Goal: Information Seeking & Learning: Learn about a topic

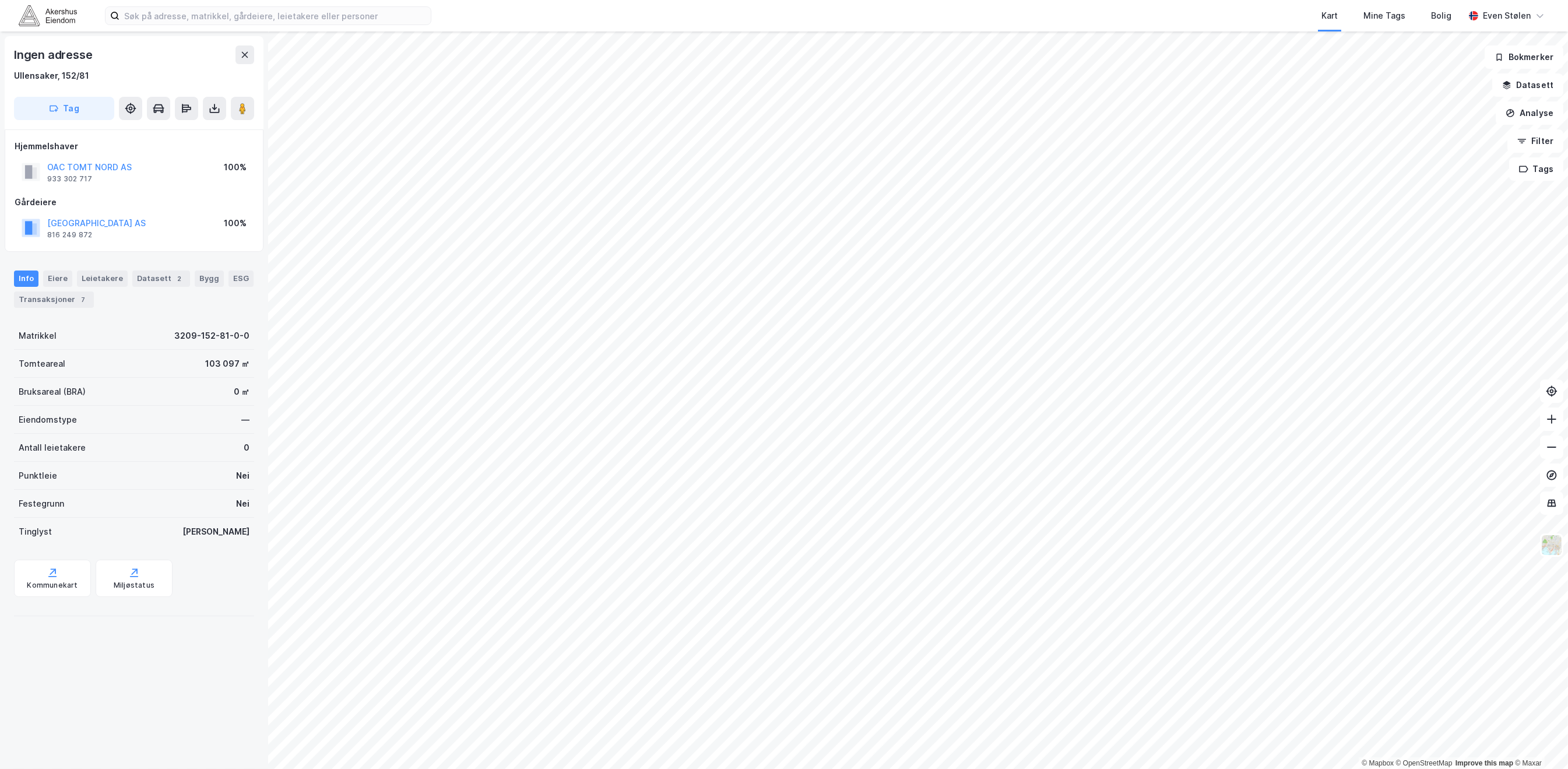
click at [45, 17] on img at bounding box center [48, 15] width 58 height 20
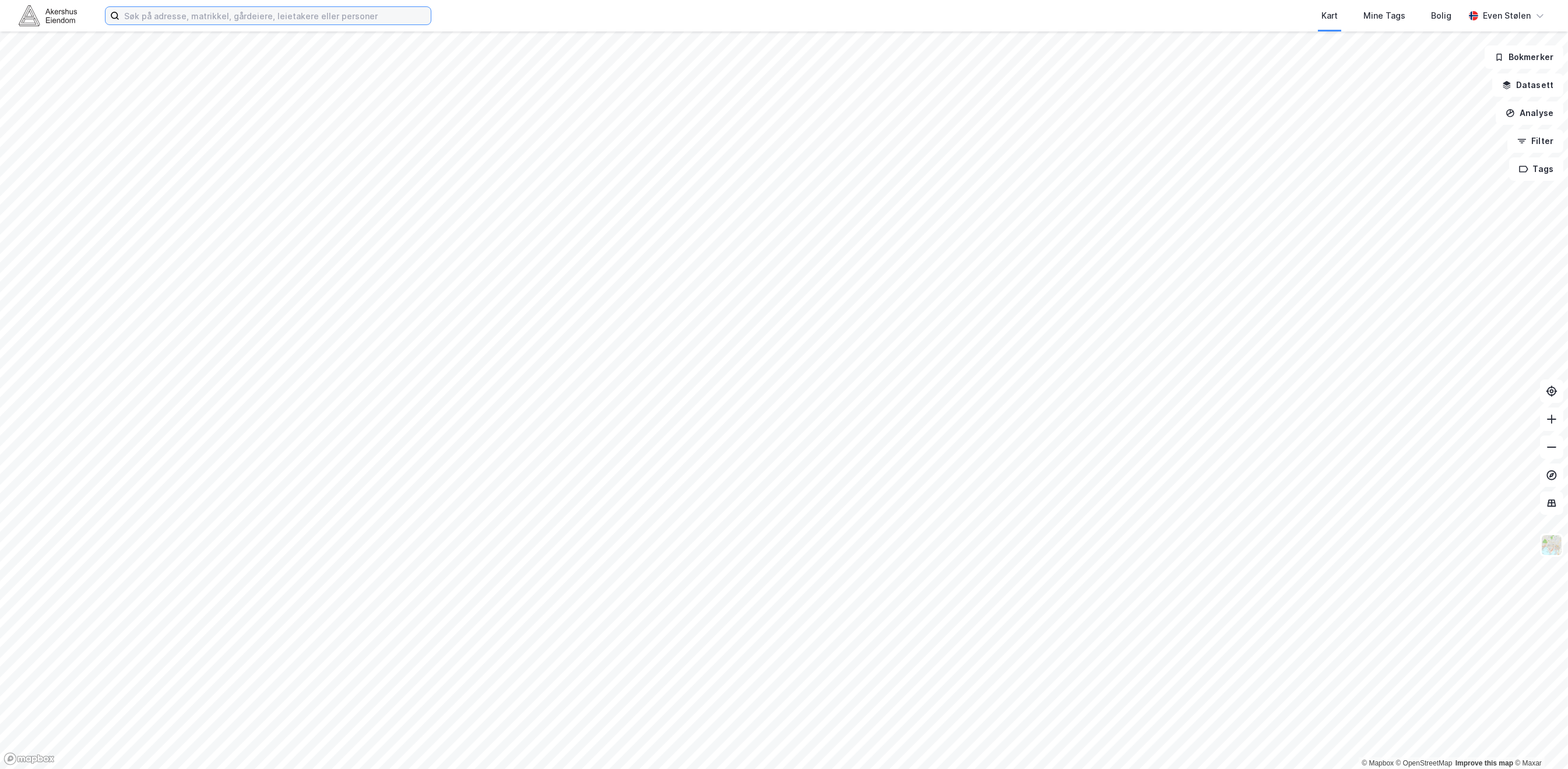
click at [205, 17] on input at bounding box center [275, 16] width 311 height 17
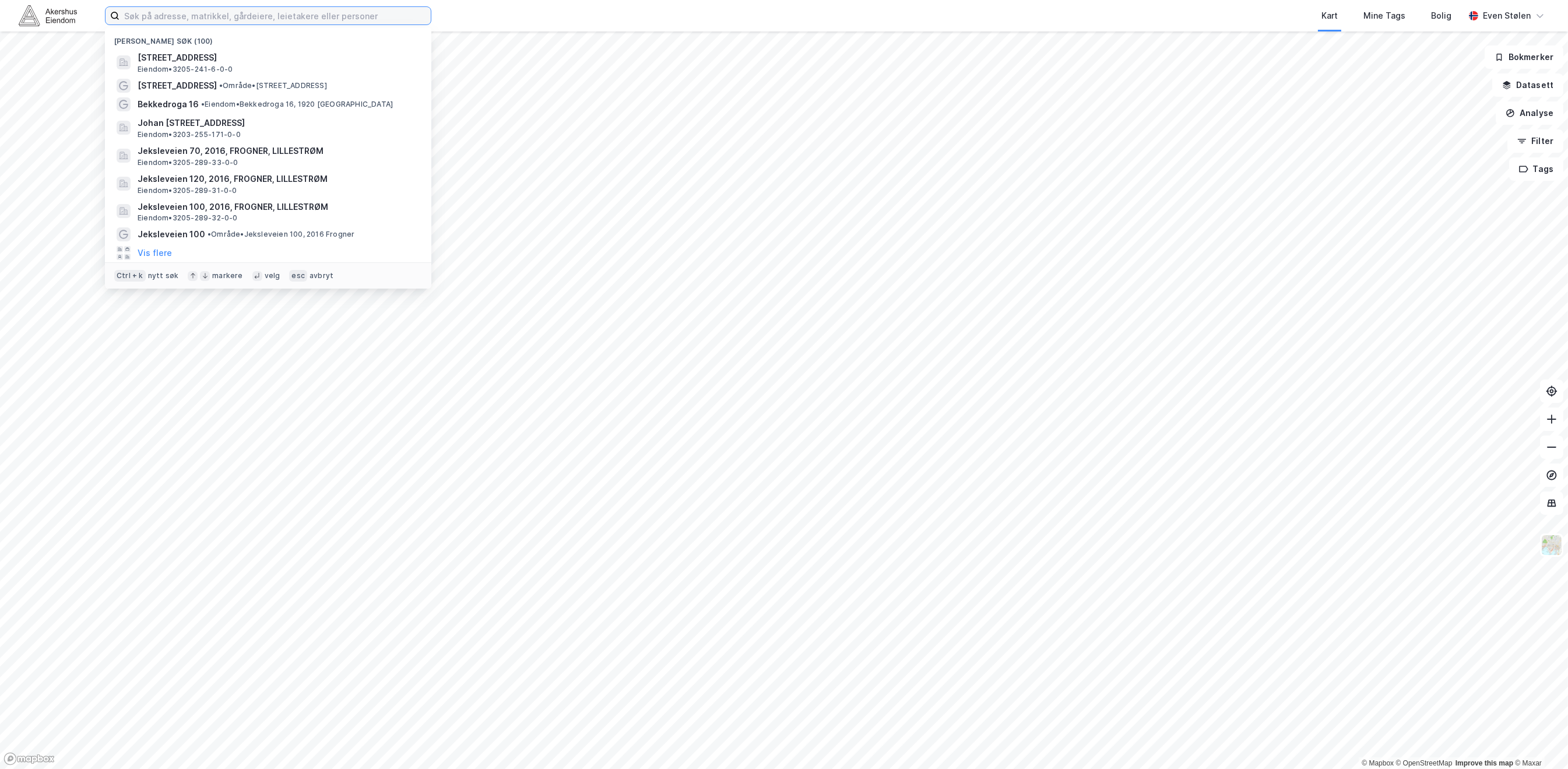
paste input "Spælaveien 344, 7340 Oppdal"
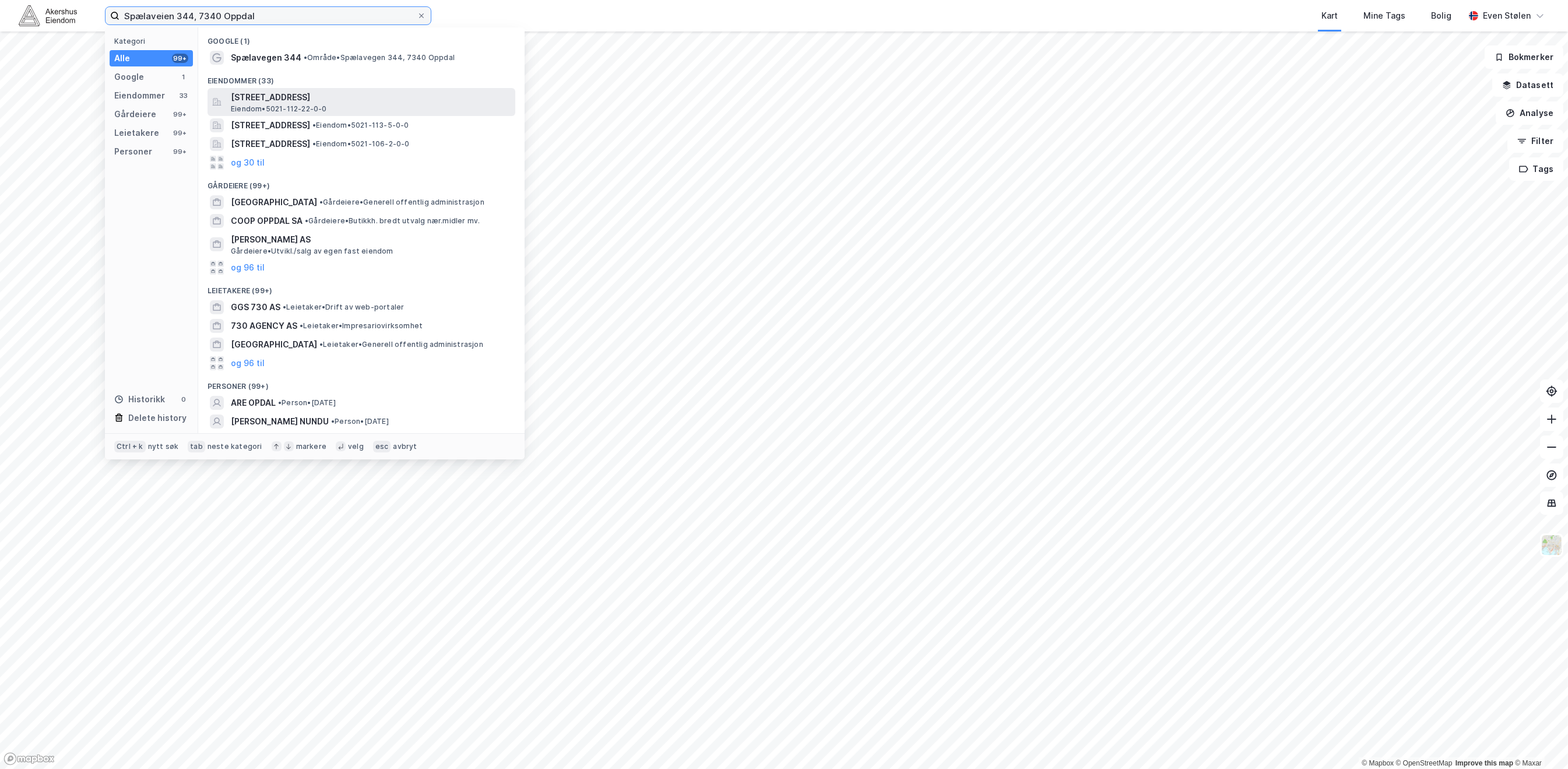
type input "Spælaveien 344, 7340 Oppdal"
click at [403, 89] on div "[STREET_ADDRESS] • 5021-112-22-0-0" at bounding box center [361, 102] width 308 height 28
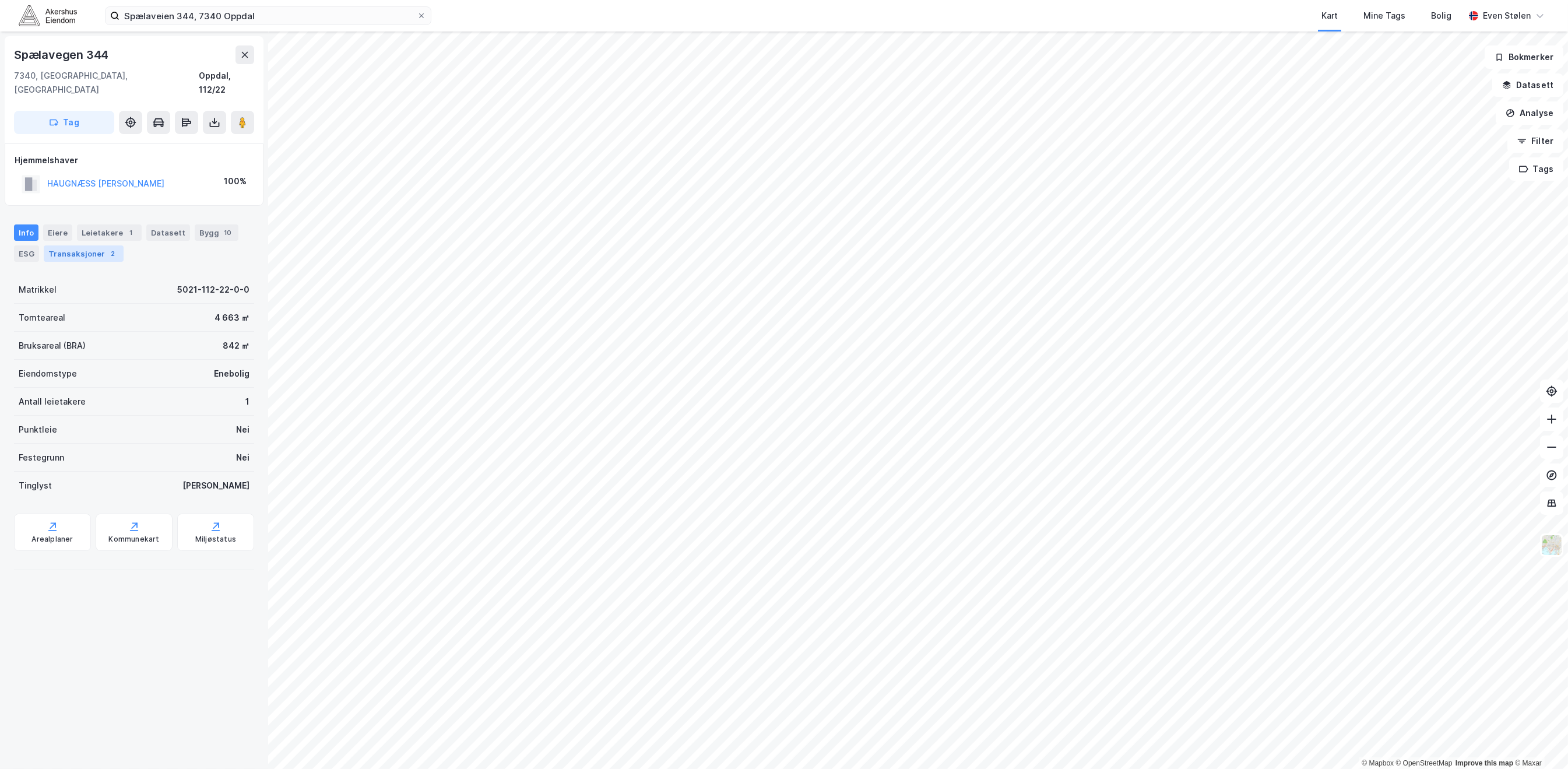
click at [59, 245] on div "Transaksjoner 2" at bounding box center [83, 253] width 80 height 17
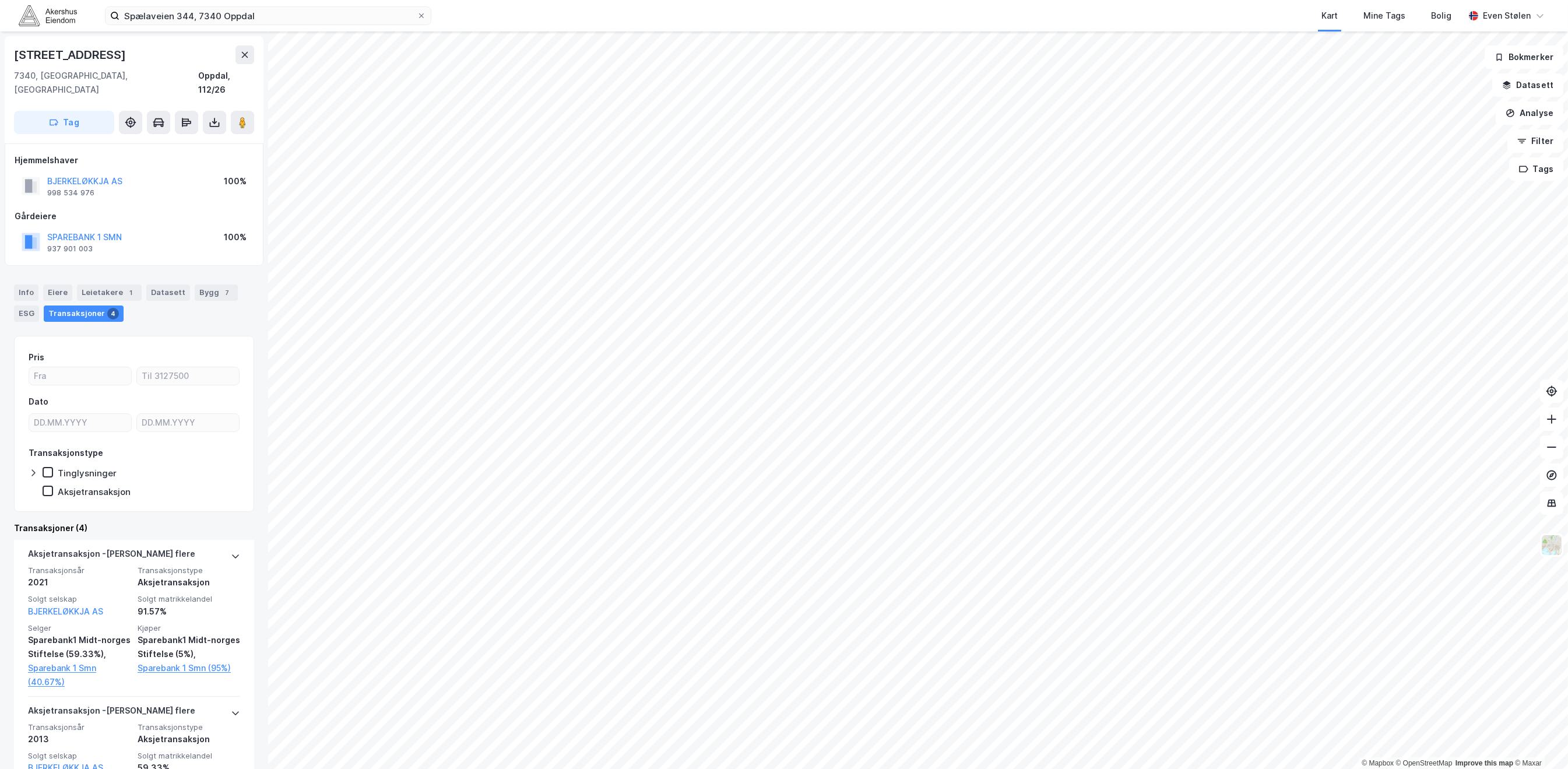
scroll to position [155, 0]
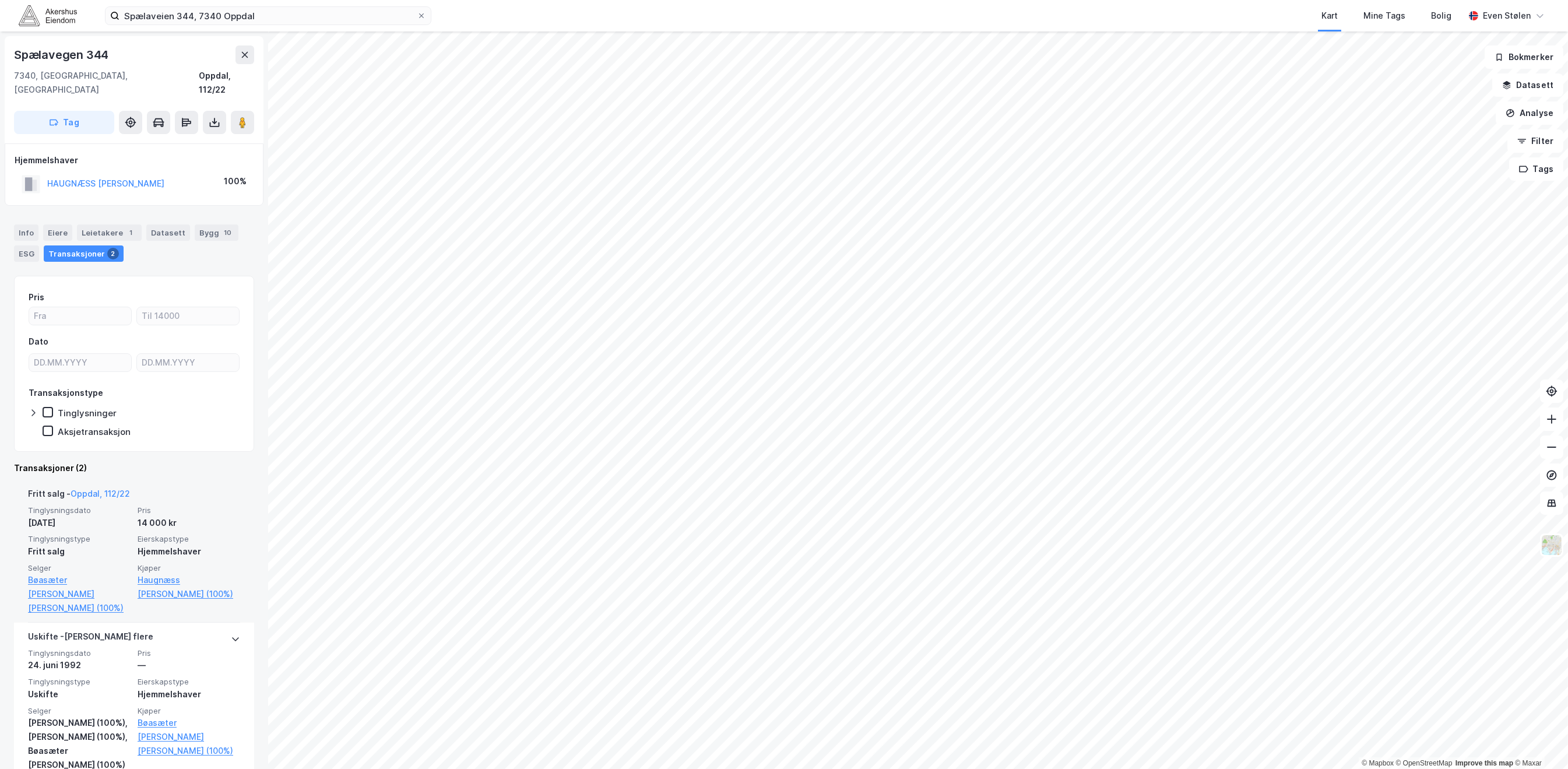
drag, startPoint x: 171, startPoint y: 504, endPoint x: 100, endPoint y: 505, distance: 71.0
click at [100, 505] on div "Tinglysningsdato [DATE] Pris 14 000 kr Tinglysningstype Fritt salg Eierskapstyp…" at bounding box center [134, 560] width 212 height 110
click at [105, 516] on div "[DATE]" at bounding box center [79, 522] width 103 height 14
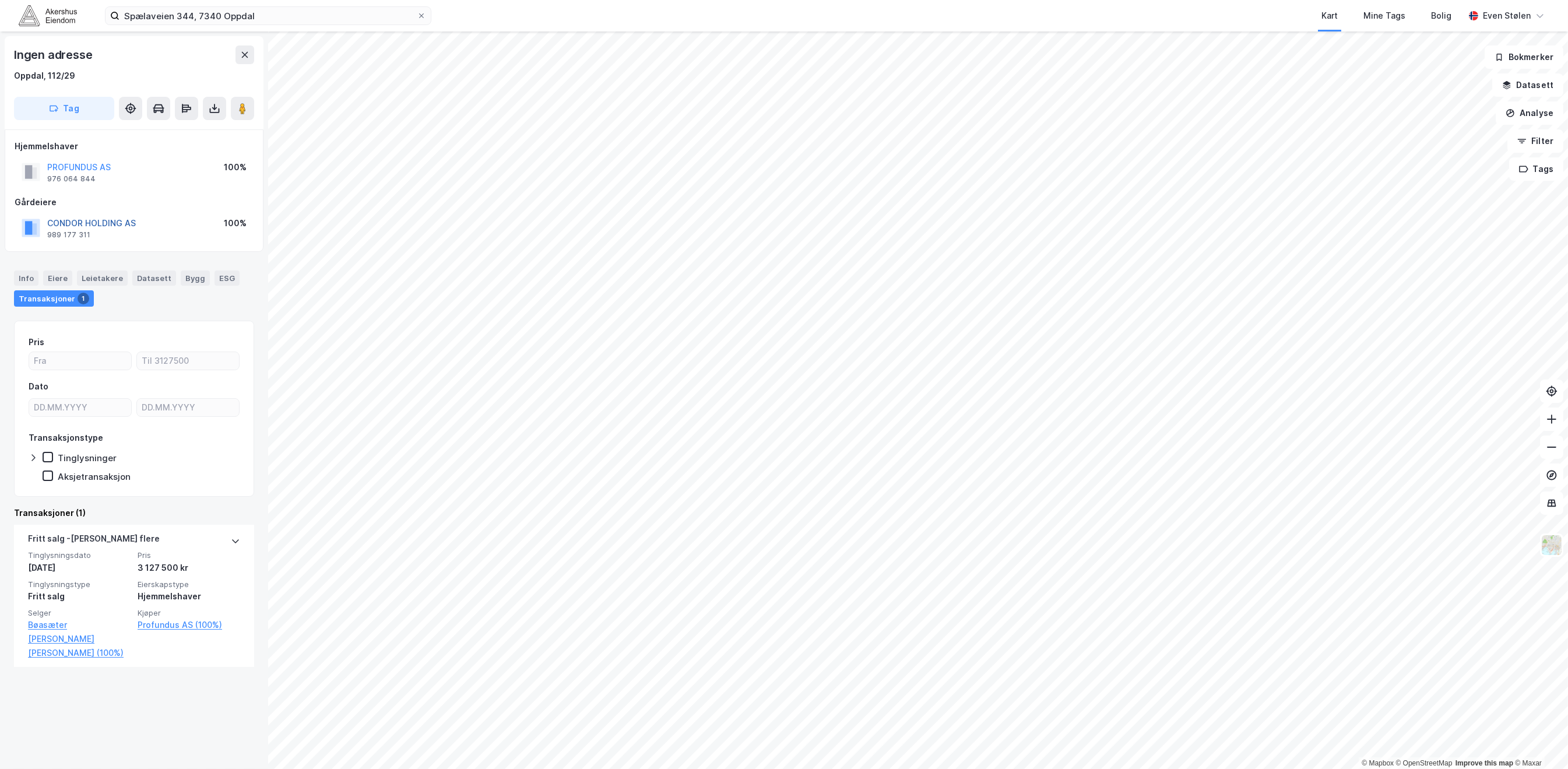
click at [0, 0] on button "CONDOR HOLDING AS" at bounding box center [0, 0] width 0 height 0
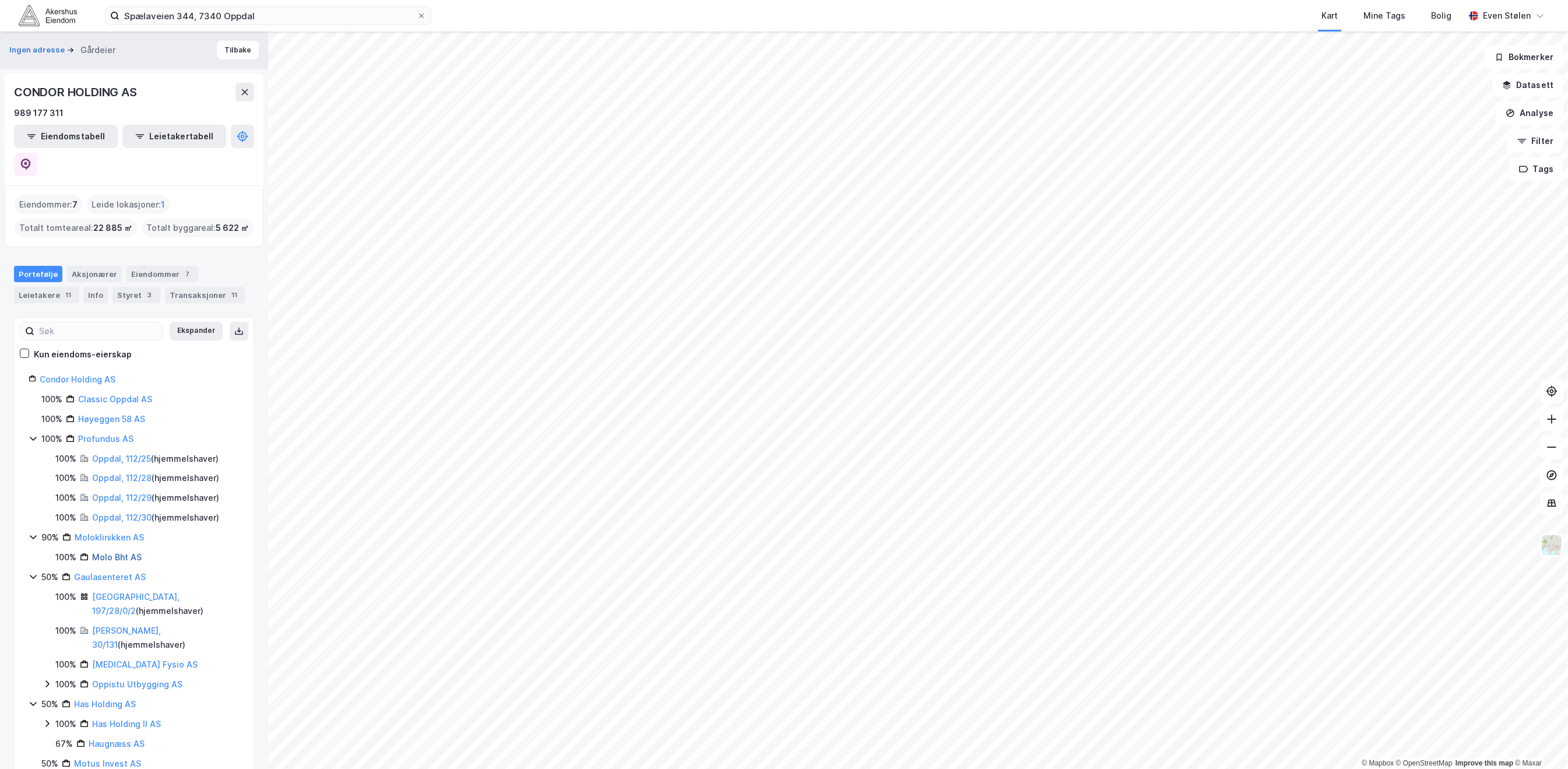
click at [120, 552] on link "Molo Bht AS" at bounding box center [116, 557] width 50 height 10
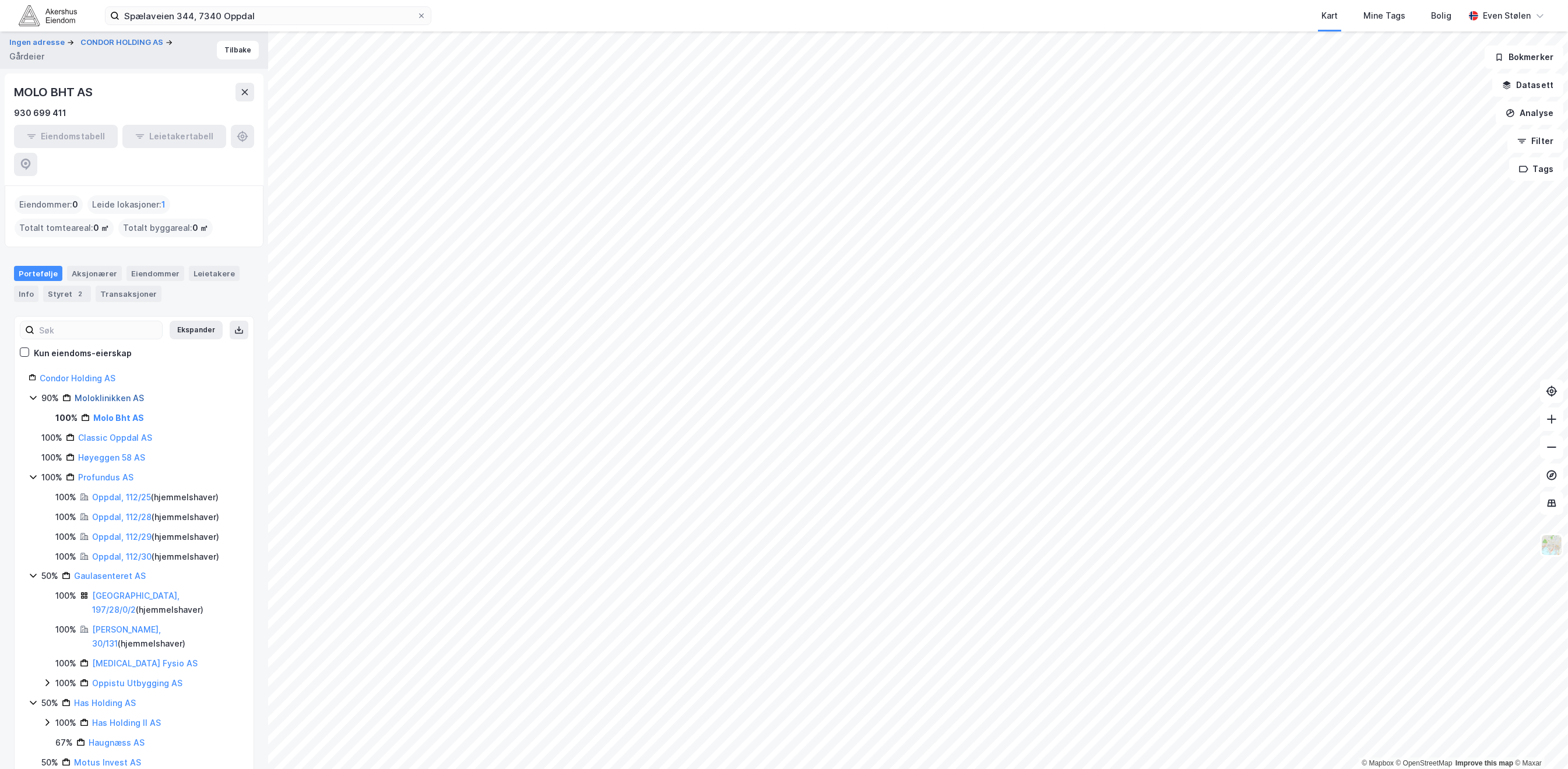
click at [96, 393] on link "Moloklinikken AS" at bounding box center [109, 397] width 69 height 10
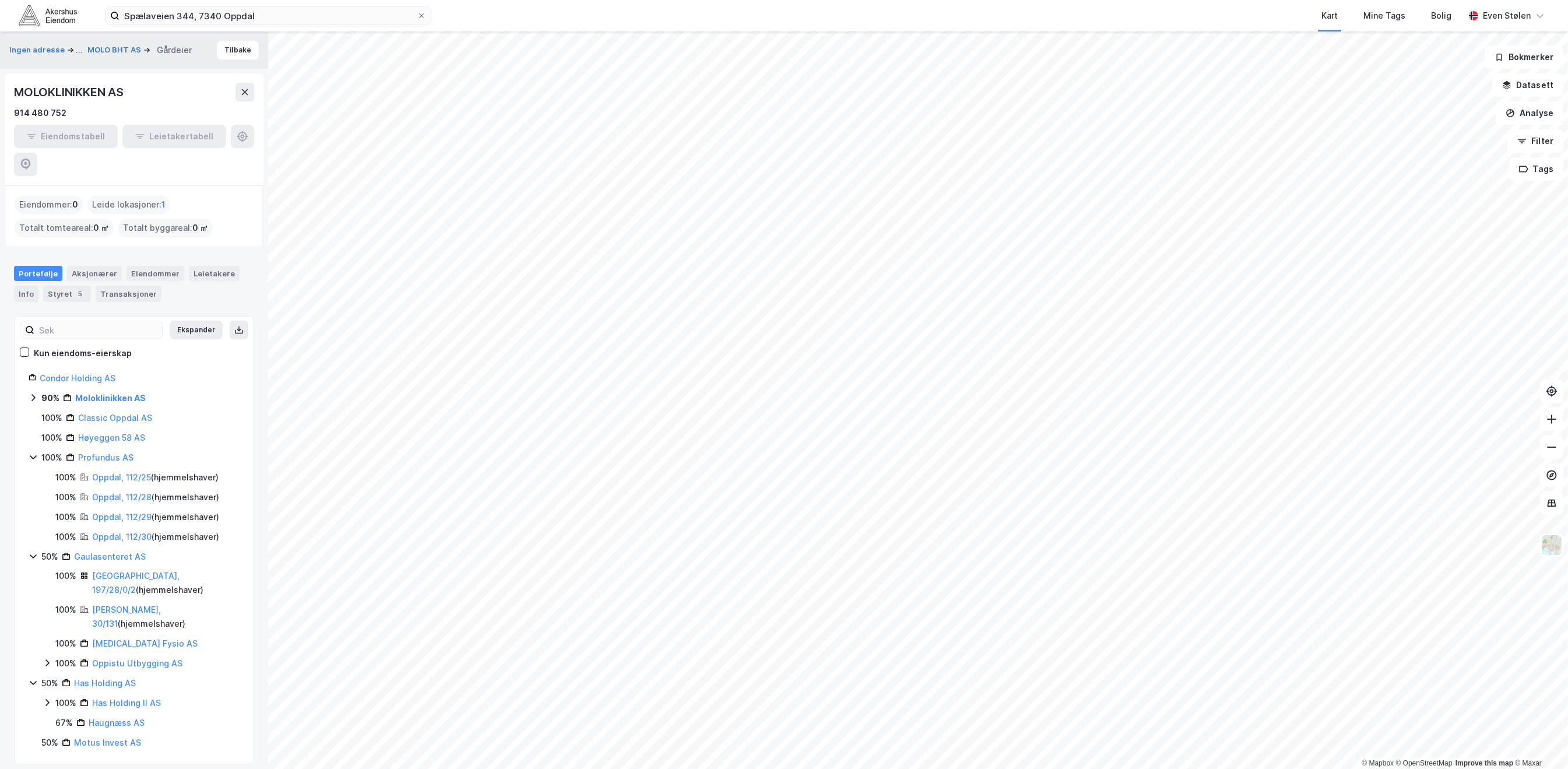
click at [31, 455] on icon at bounding box center [33, 457] width 7 height 4
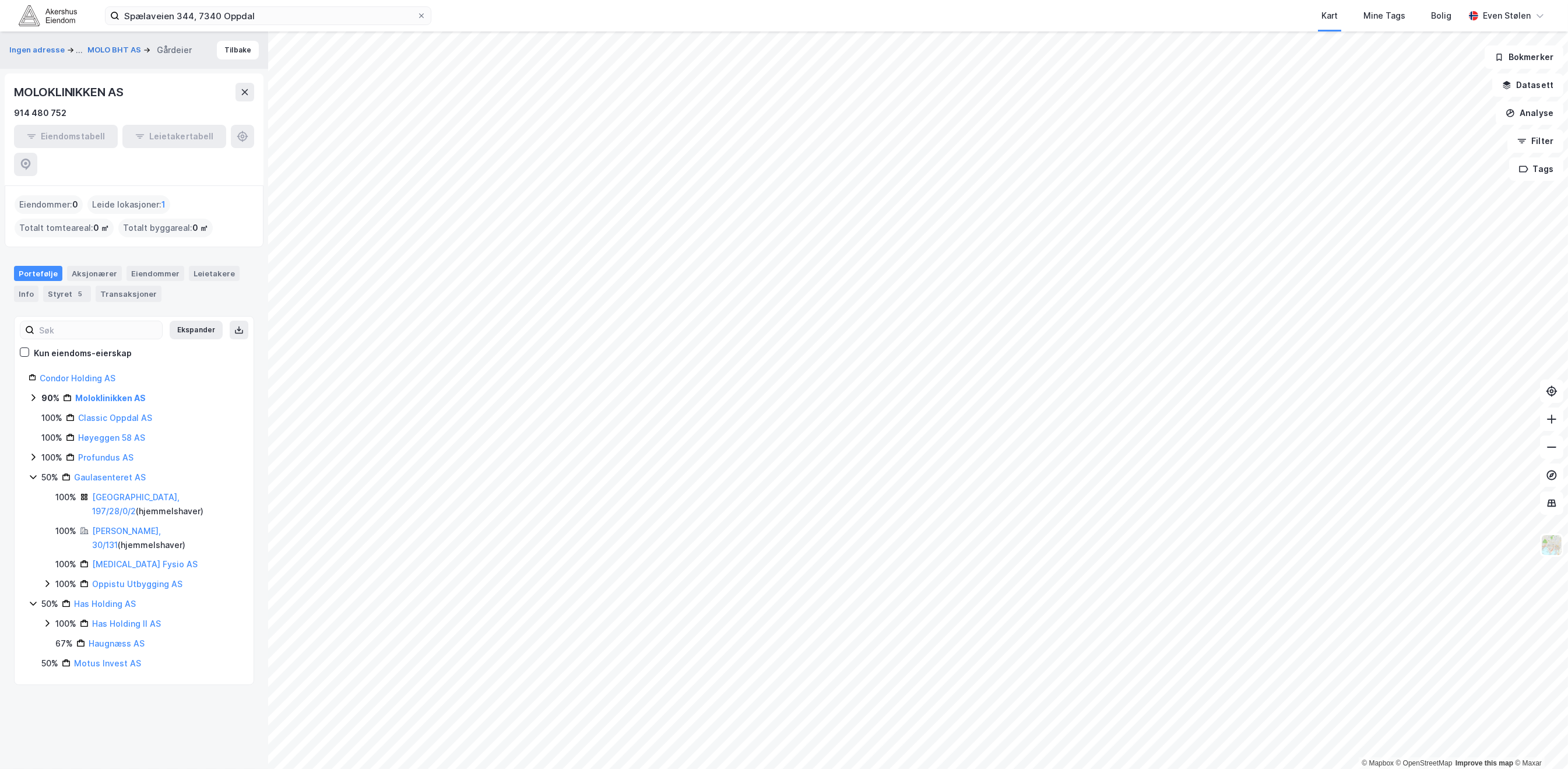
click at [30, 472] on icon at bounding box center [33, 477] width 9 height 9
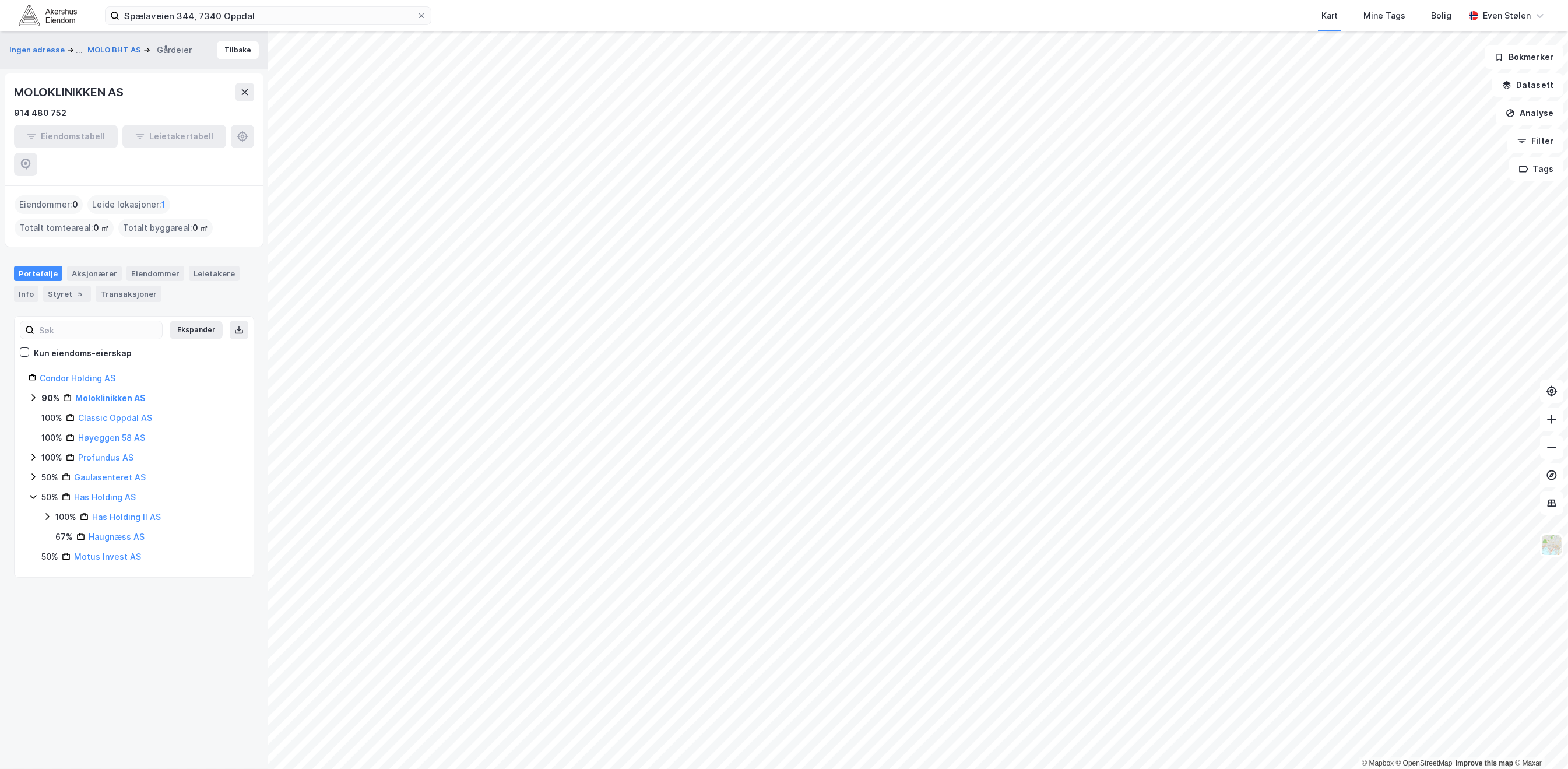
click at [32, 492] on icon at bounding box center [33, 497] width 9 height 9
click at [104, 393] on link "Moloklinikken AS" at bounding box center [110, 397] width 71 height 10
click at [120, 393] on link "Moloklinikken AS" at bounding box center [110, 397] width 71 height 10
click at [253, 89] on button at bounding box center [245, 92] width 19 height 19
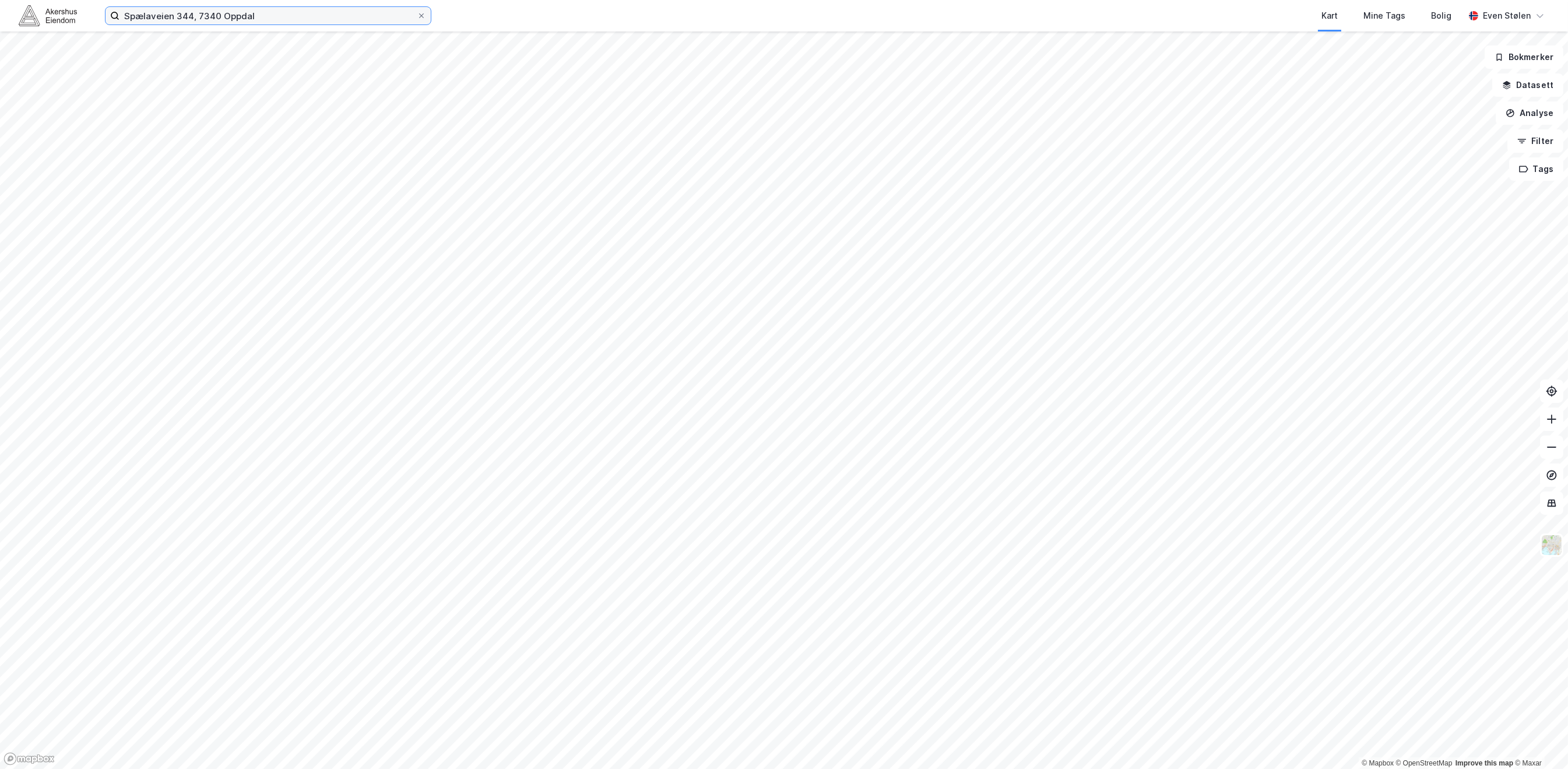
click at [292, 7] on input "Spælaveien 344, 7340 Oppdal" at bounding box center [268, 16] width 298 height 17
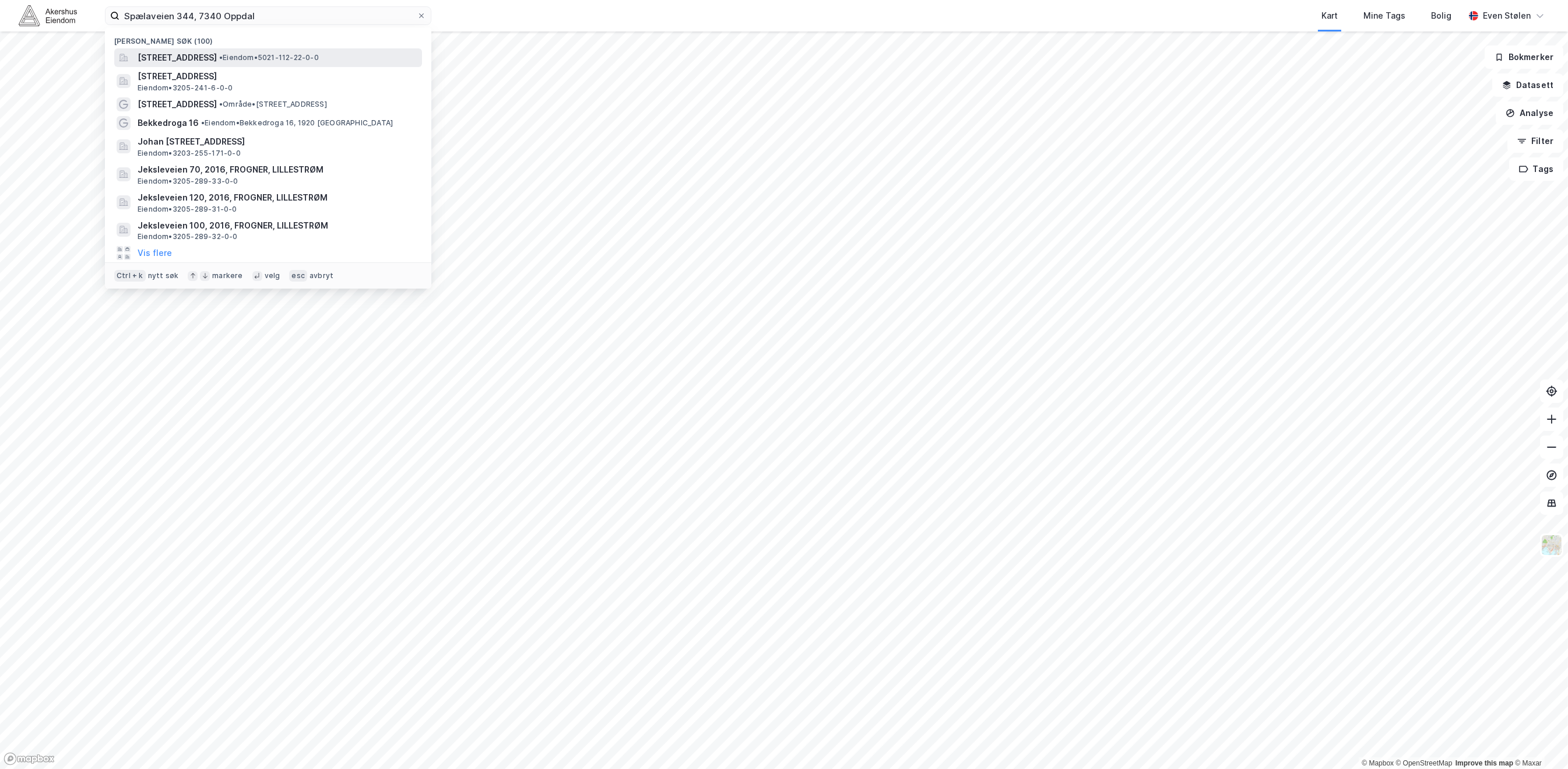
click at [217, 64] on span "[STREET_ADDRESS]" at bounding box center [177, 58] width 79 height 14
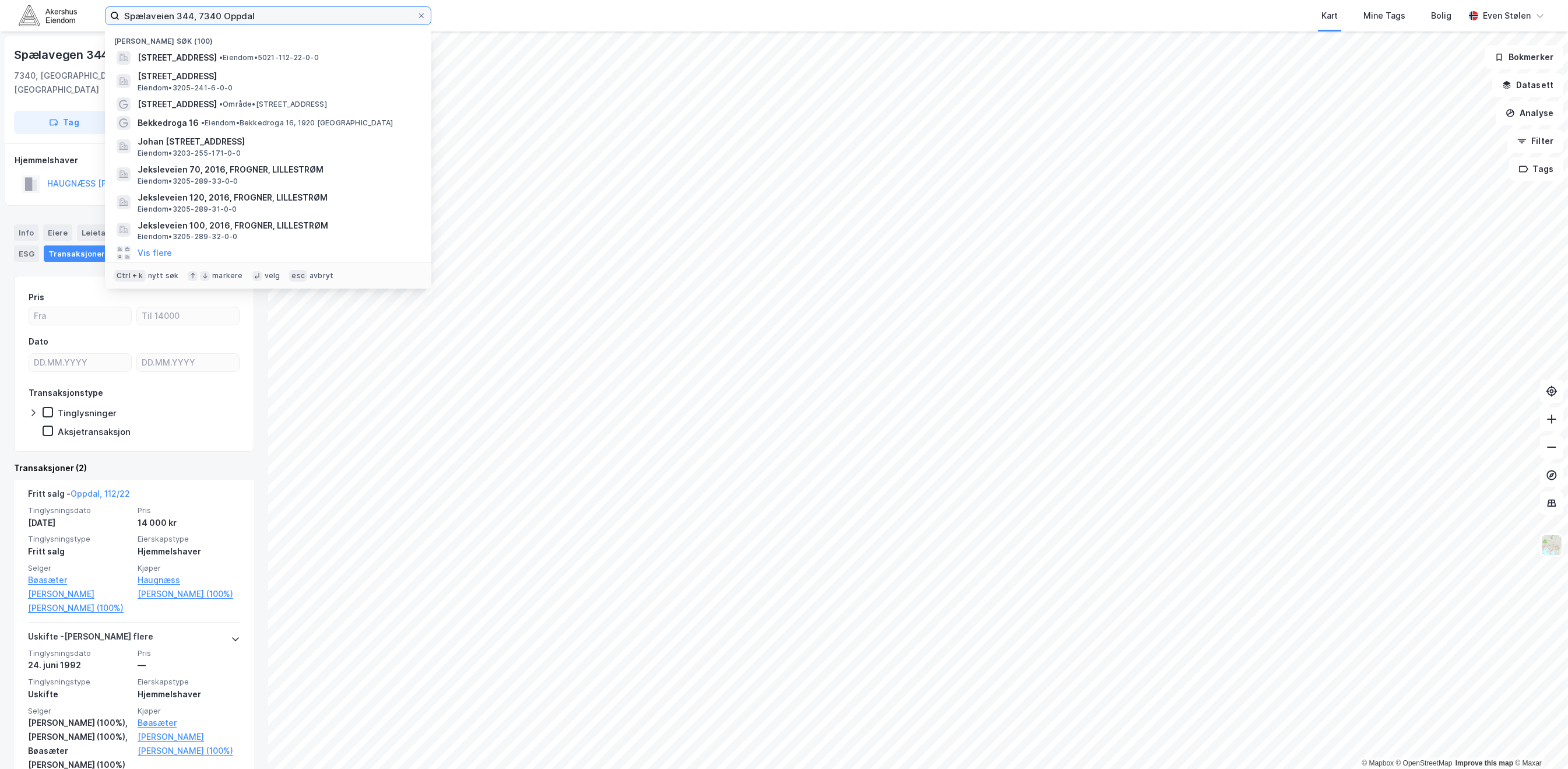
drag, startPoint x: 194, startPoint y: 17, endPoint x: 77, endPoint y: 17, distance: 117.0
click at [77, 17] on div "Spælaveien 344, 7340 Oppdal Nylige søk (100) [STREET_ADDRESS] • Eiendom • 5021-…" at bounding box center [784, 16] width 1568 height 32
